Goal: Book appointment/travel/reservation

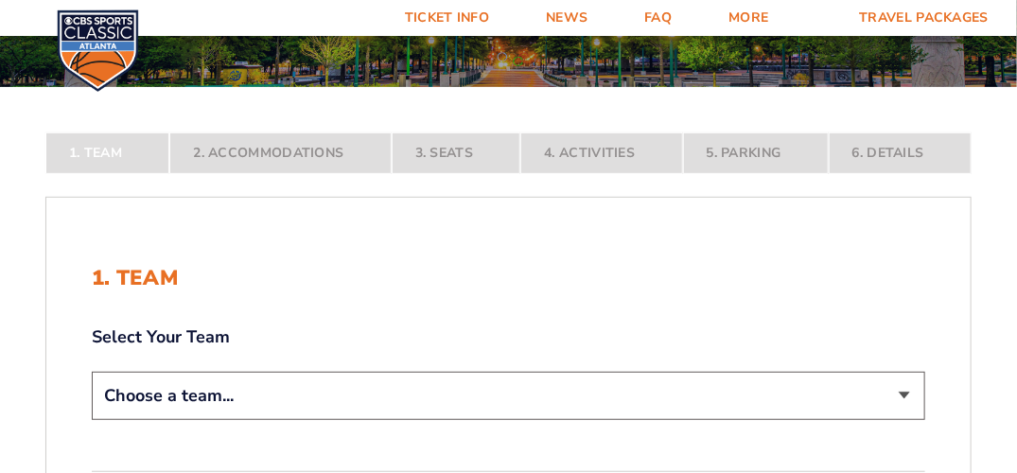
scroll to position [315, 0]
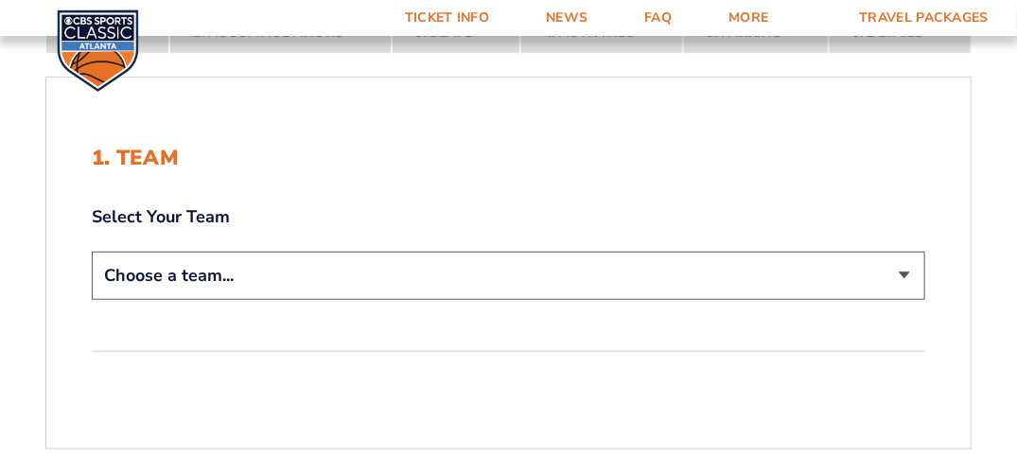
click at [893, 269] on select "Choose a team... [US_STATE] Wildcats [US_STATE] State Buckeyes [US_STATE] Tar H…" at bounding box center [509, 276] width 834 height 48
select select "12956"
click at [92, 252] on select "Choose a team... [US_STATE] Wildcats [US_STATE] State Buckeyes [US_STATE] Tar H…" at bounding box center [509, 276] width 834 height 48
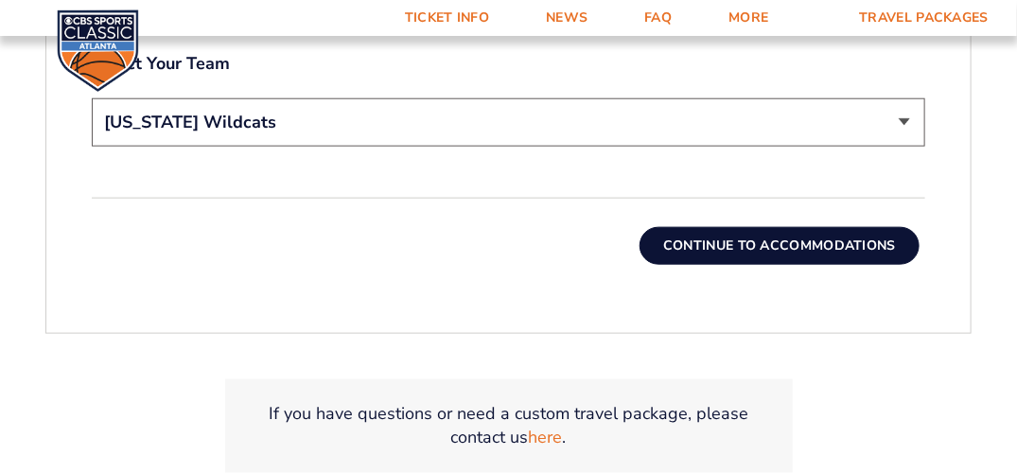
scroll to position [606, 0]
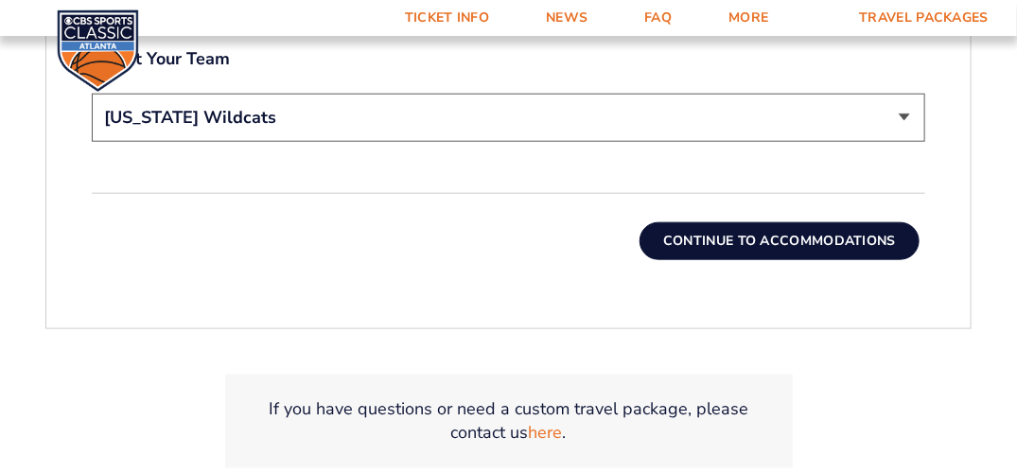
click at [711, 249] on button "Continue To Accommodations" at bounding box center [780, 241] width 280 height 38
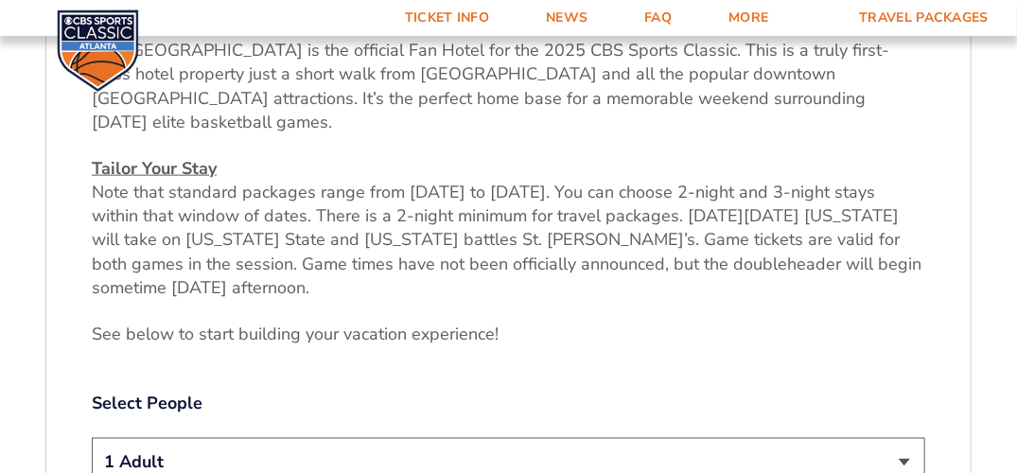
scroll to position [865, 0]
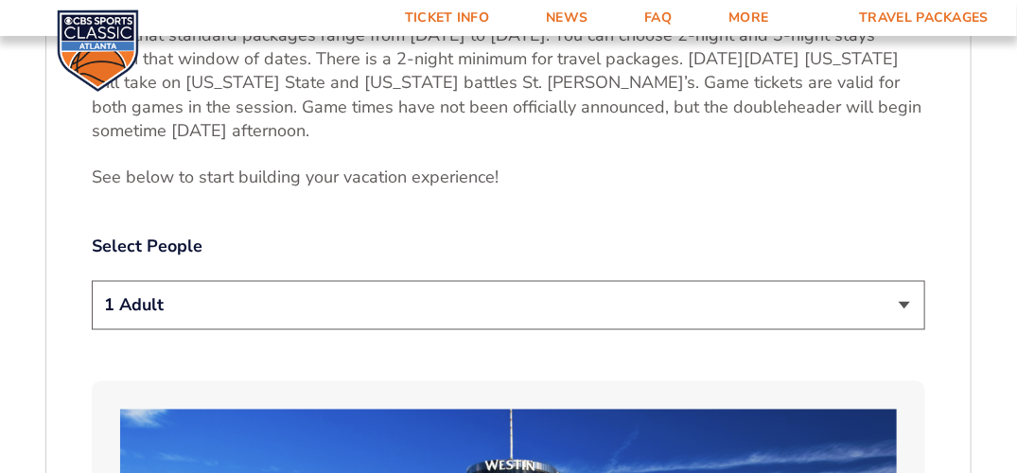
click at [906, 281] on select "1 Adult 2 Adults 3 Adults 4 Adults 2 Adults + 1 Child 2 Adults + 2 Children 2 A…" at bounding box center [509, 305] width 834 height 48
select select "4 Adults"
click at [92, 281] on select "1 Adult 2 Adults 3 Adults 4 Adults 2 Adults + 1 Child 2 Adults + 2 Children 2 A…" at bounding box center [509, 305] width 834 height 48
click at [904, 281] on select "1 Adult 2 Adults 3 Adults 4 Adults 2 Adults + 1 Child 2 Adults + 2 Children 2 A…" at bounding box center [509, 305] width 834 height 48
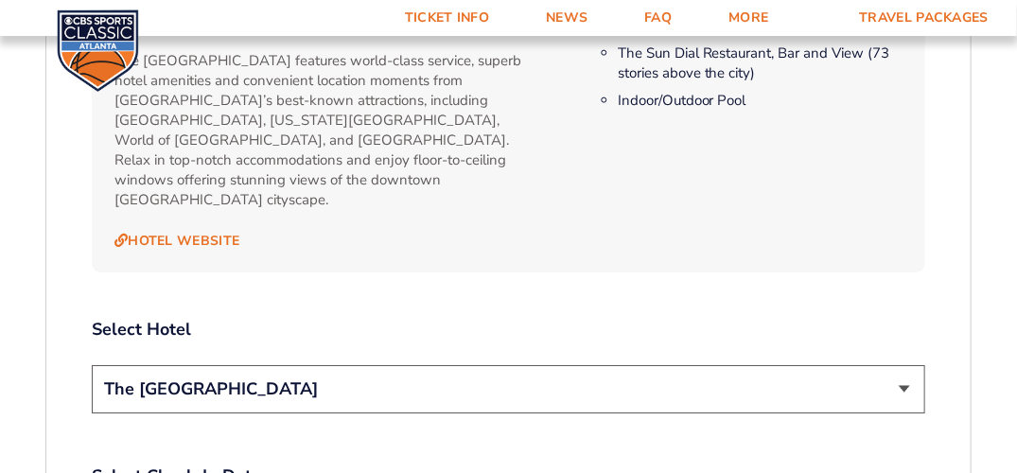
scroll to position [1969, 0]
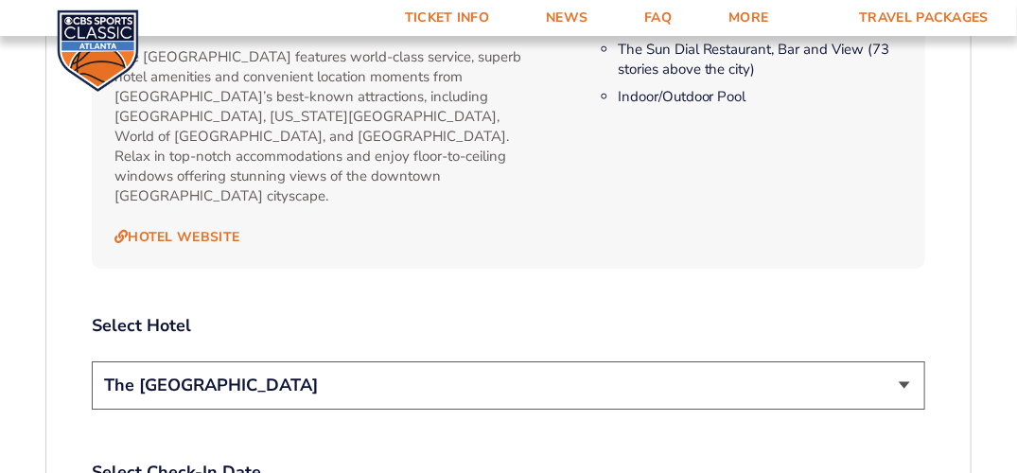
click at [902, 361] on select "The [GEOGRAPHIC_DATA]" at bounding box center [509, 385] width 834 height 48
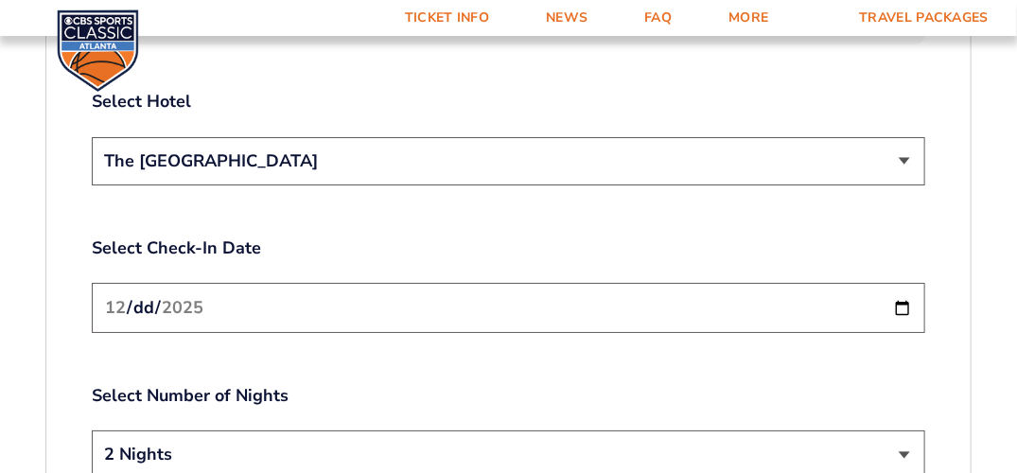
scroll to position [2284, 0]
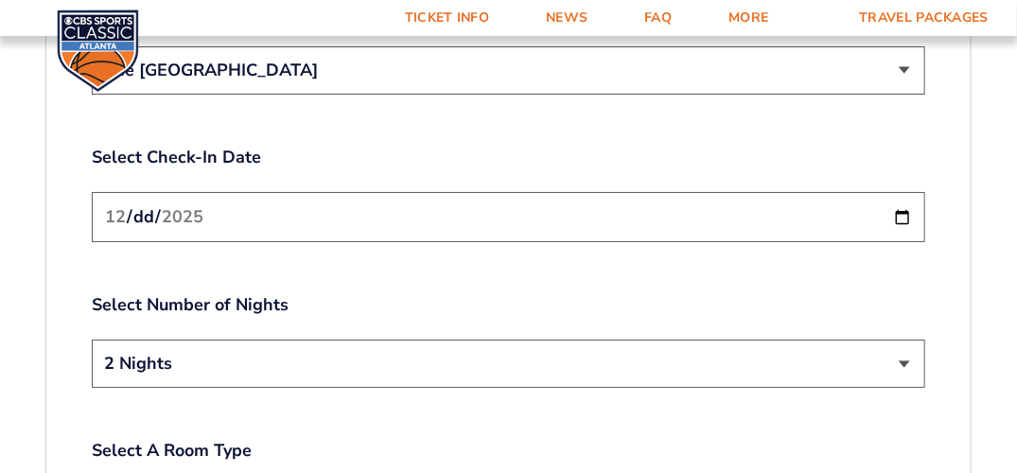
click at [906, 340] on select "2 Nights 3 Nights" at bounding box center [509, 364] width 834 height 48
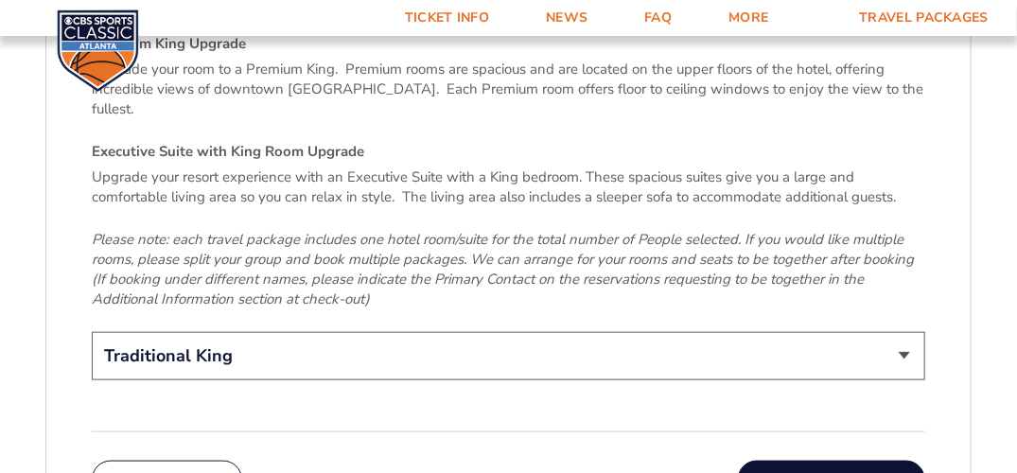
scroll to position [2915, 0]
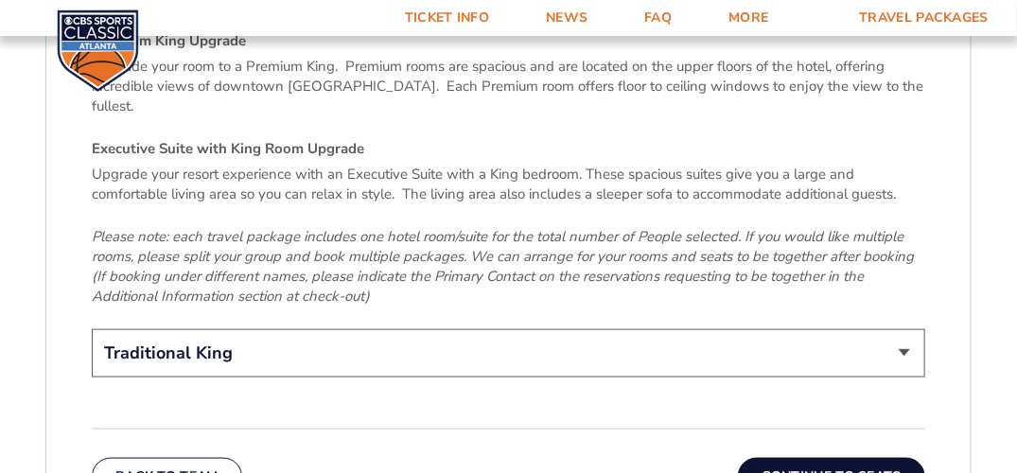
click at [905, 329] on select "Traditional King Traditional with 2 Queen Beds Upgrade (+$45 per night) Premium…" at bounding box center [509, 353] width 834 height 48
